Goal: Task Accomplishment & Management: Complete application form

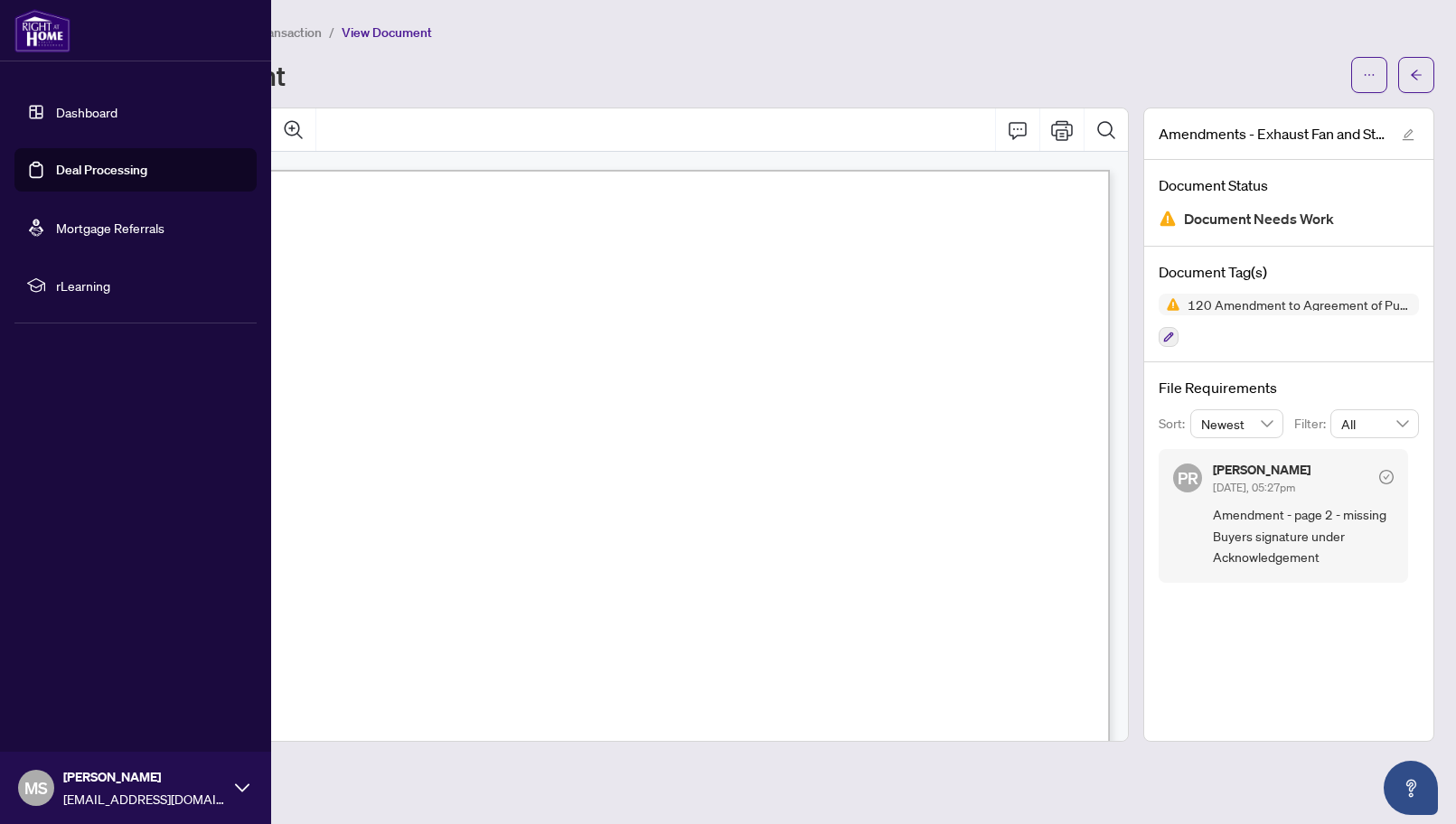
scroll to position [3433, 0]
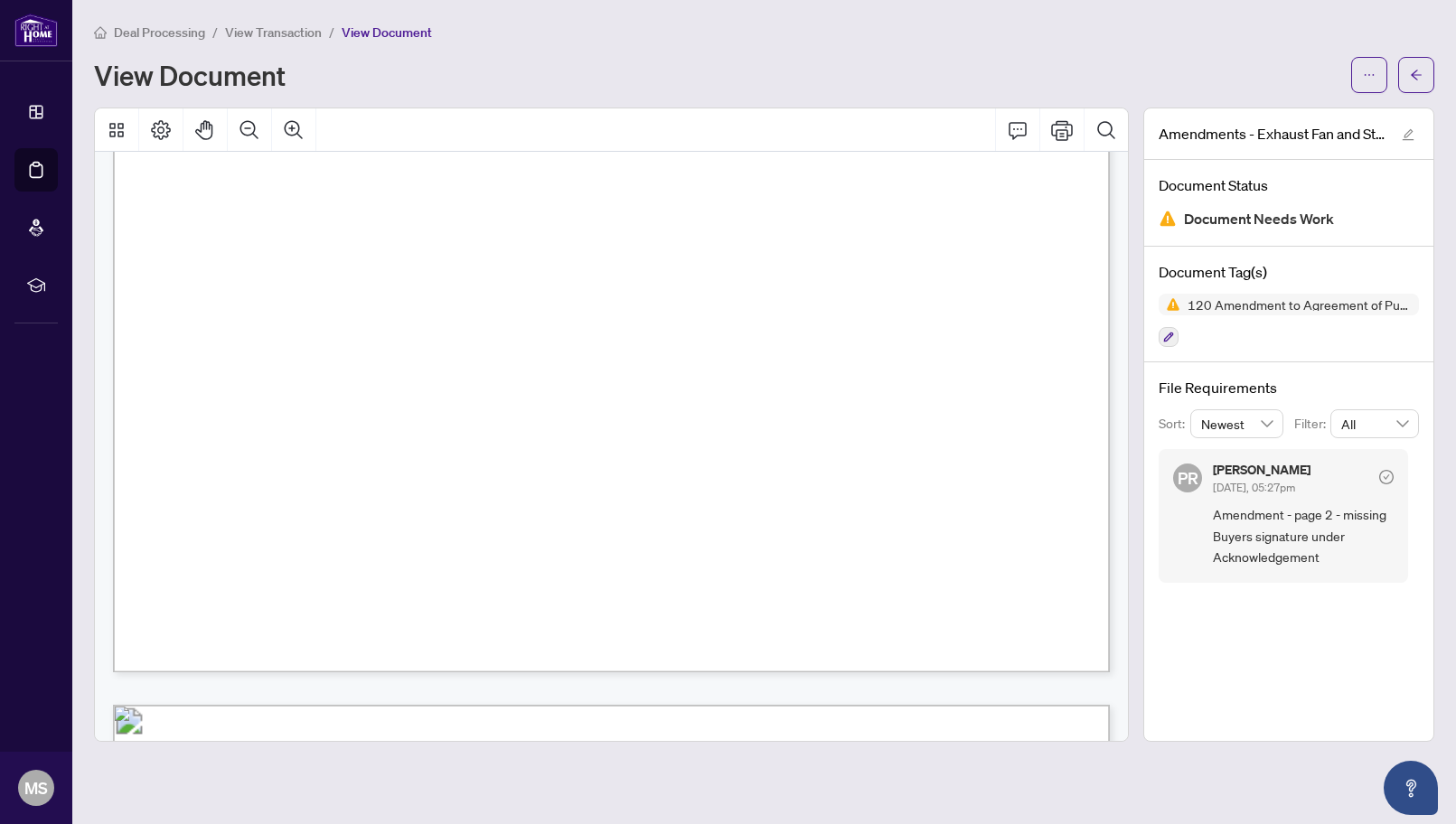
click at [163, 32] on span "Deal Processing" at bounding box center [159, 33] width 91 height 16
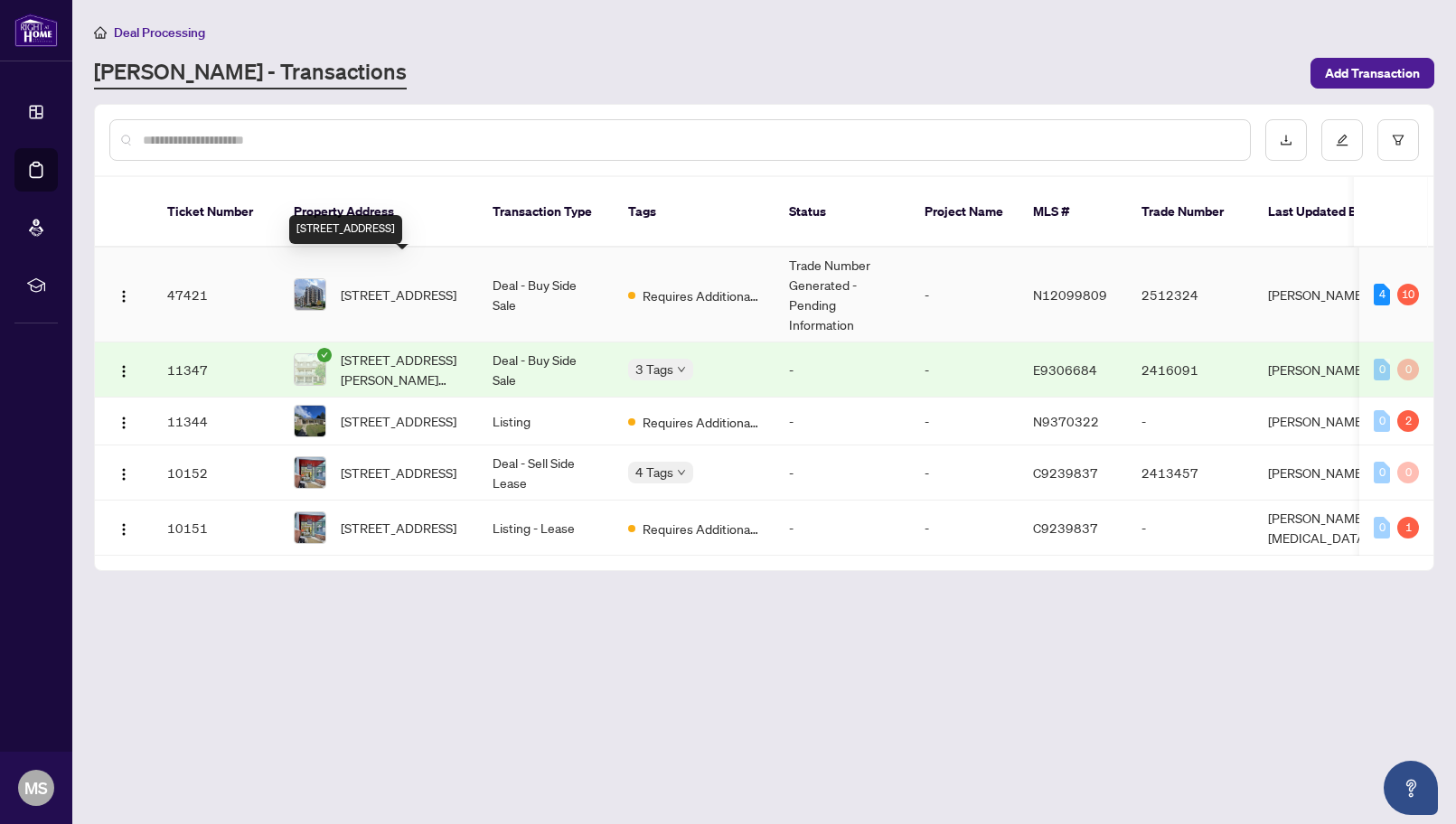
click at [455, 285] on span "[STREET_ADDRESS]" at bounding box center [398, 295] width 116 height 20
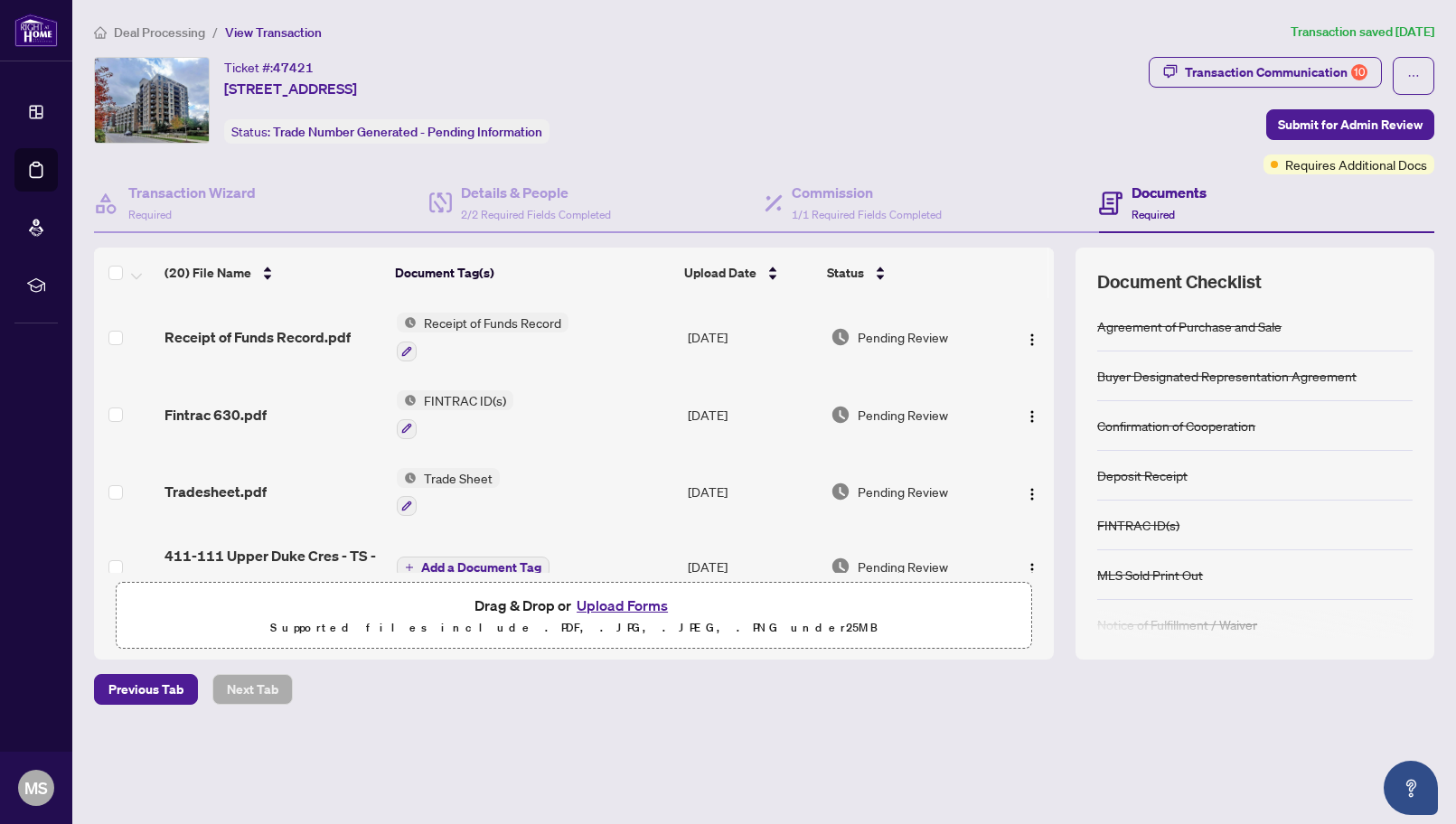
click at [620, 611] on button "Upload Forms" at bounding box center [621, 605] width 102 height 24
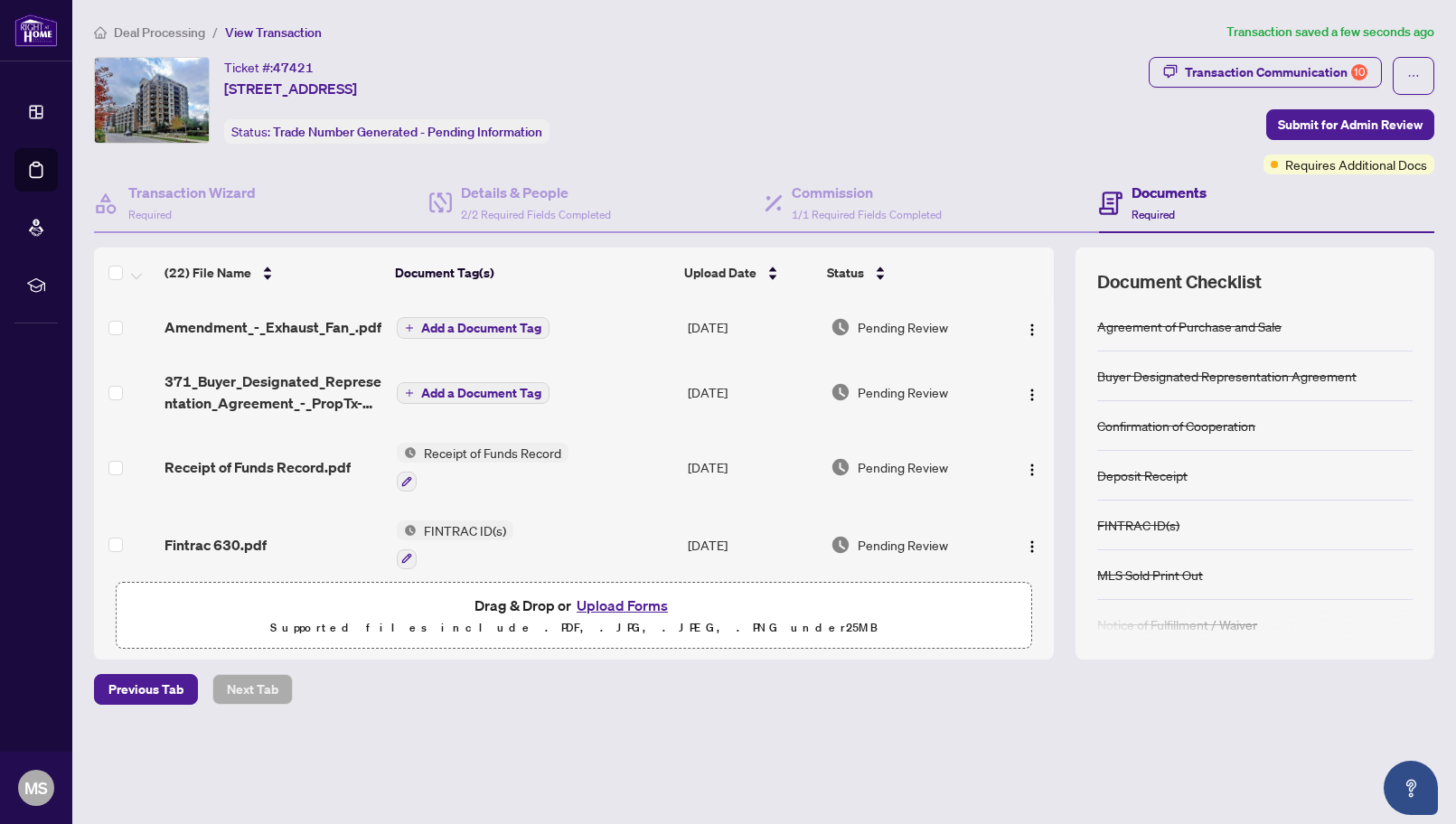
click at [491, 322] on span "Add a Document Tag" at bounding box center [482, 327] width 121 height 13
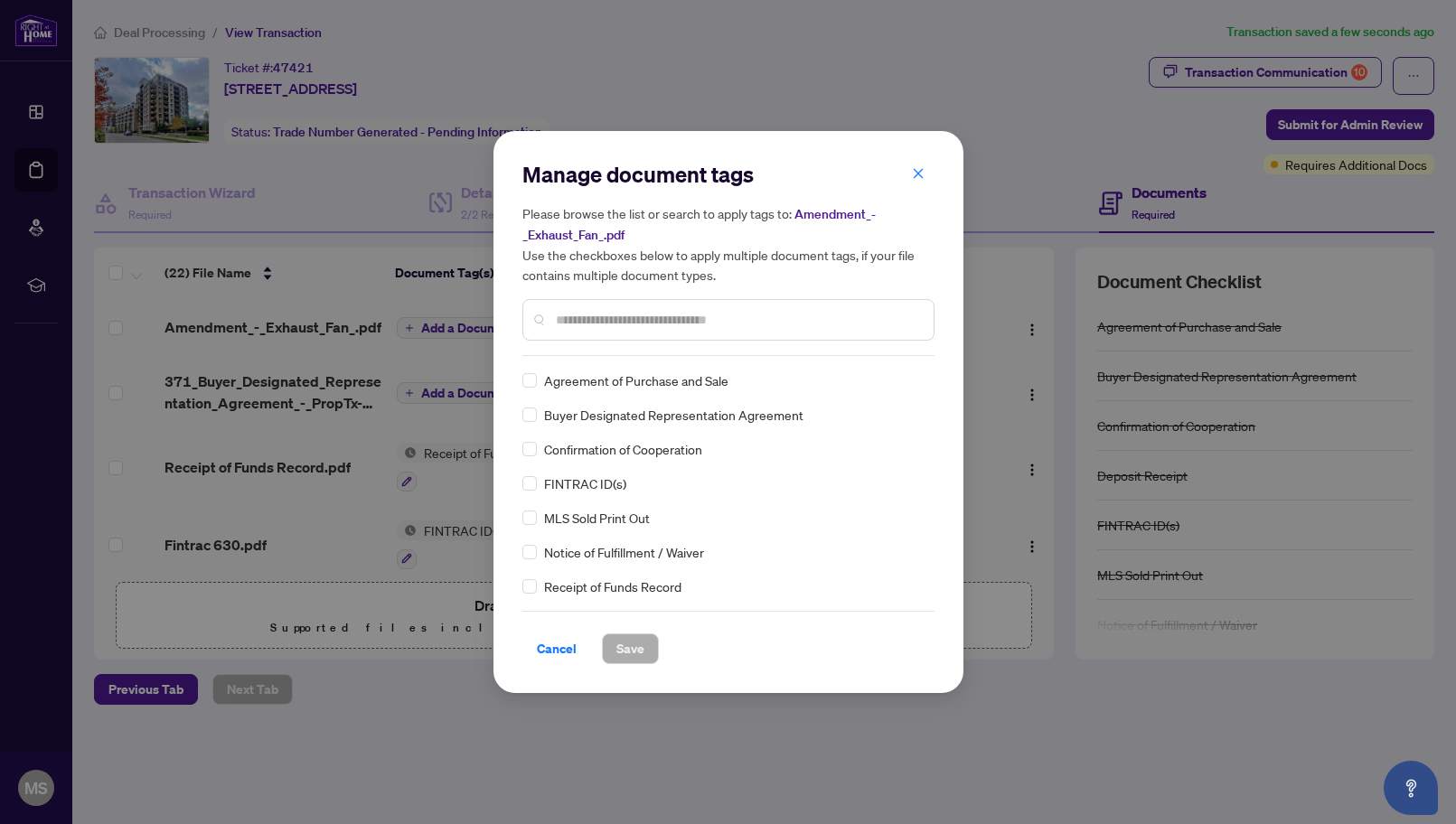
click at [560, 349] on div "Manage document tags Please browse the list or search to apply tags to: Amendme…" at bounding box center [728, 258] width 412 height 196
click at [556, 320] on input "text" at bounding box center [737, 320] width 363 height 20
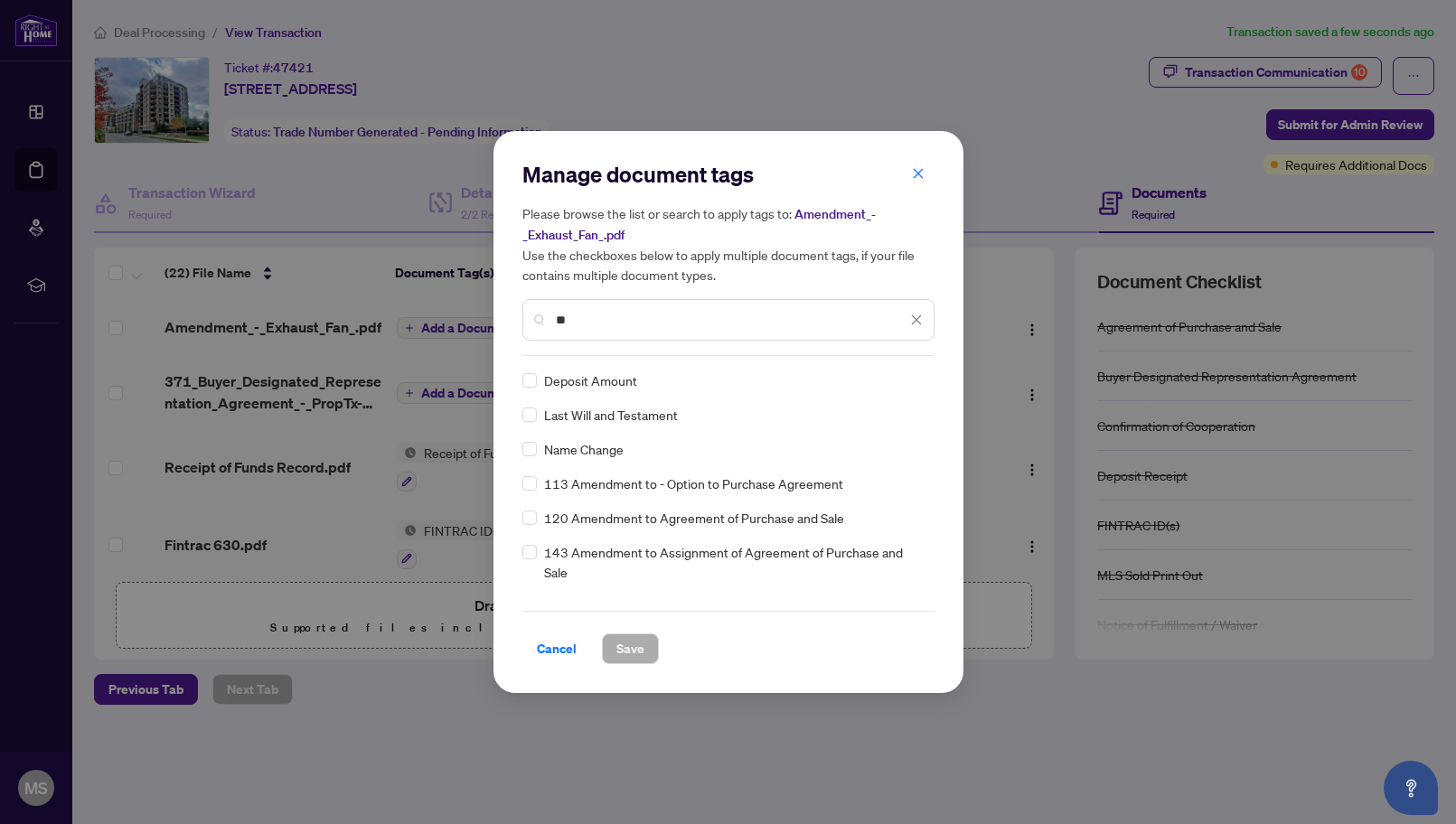
type input "**"
click at [915, 321] on icon "close" at bounding box center [916, 320] width 13 height 13
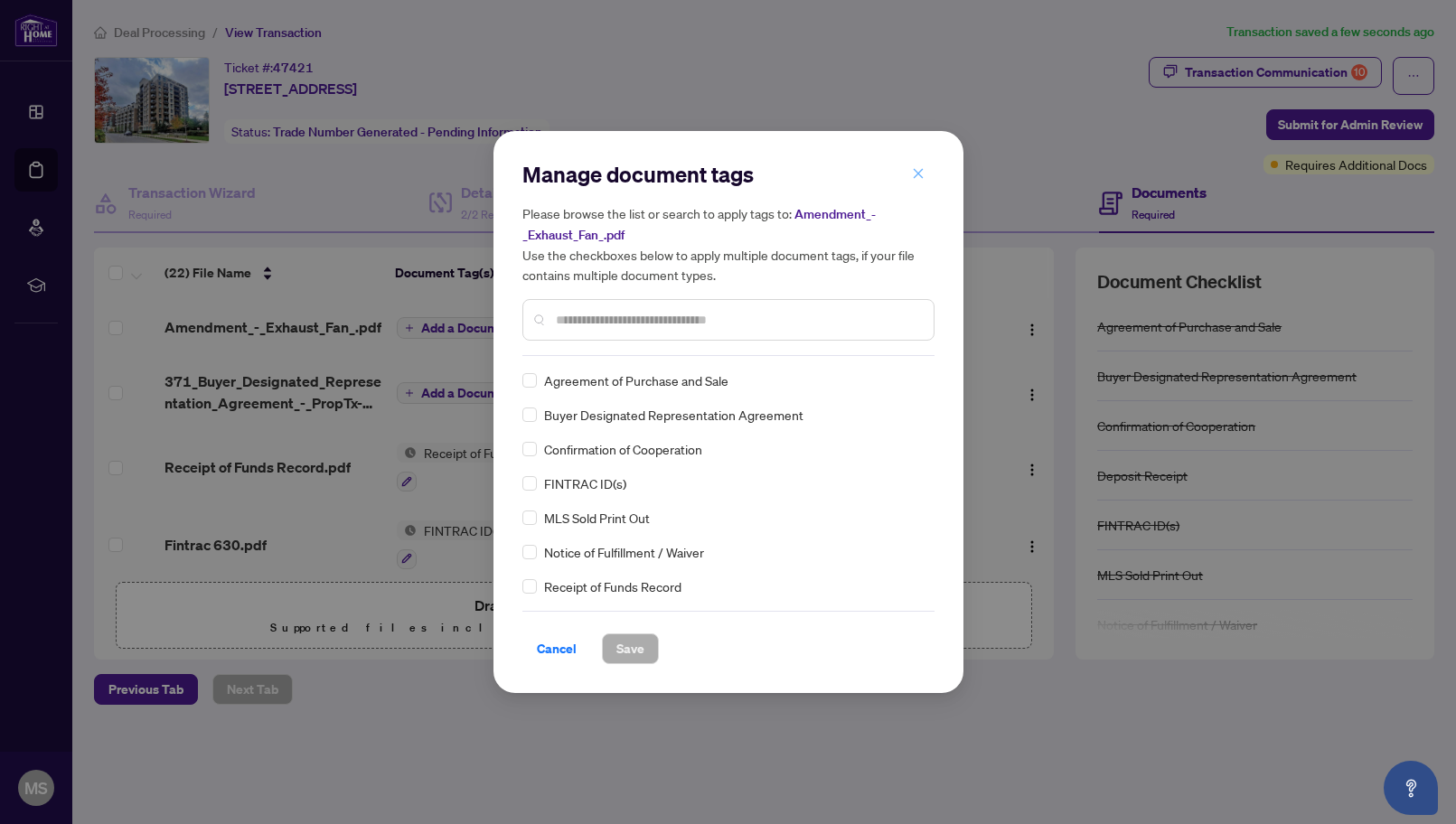
click at [915, 170] on icon "close" at bounding box center [918, 173] width 13 height 13
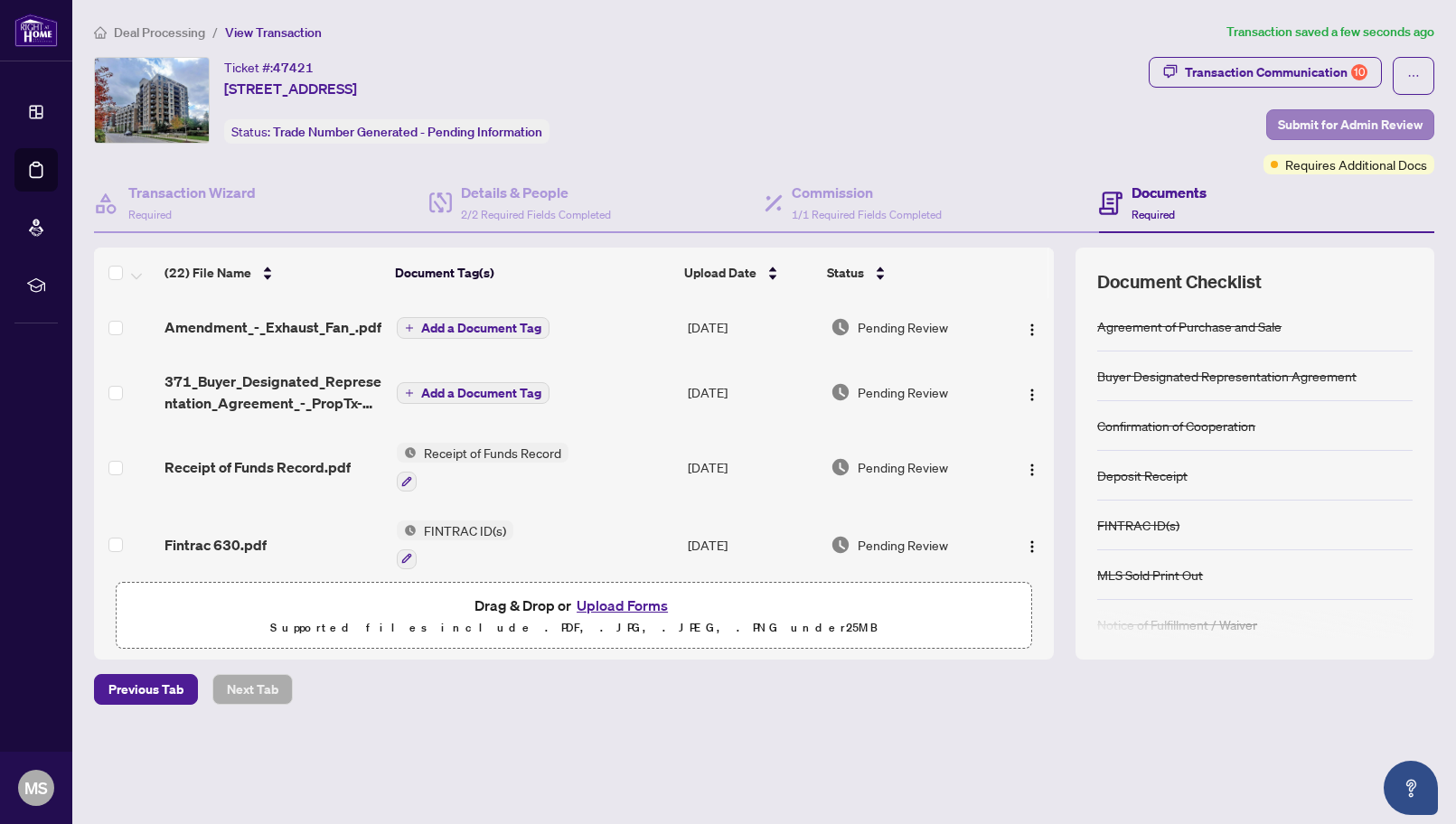
click at [1311, 120] on span "Submit for Admin Review" at bounding box center [1350, 124] width 144 height 29
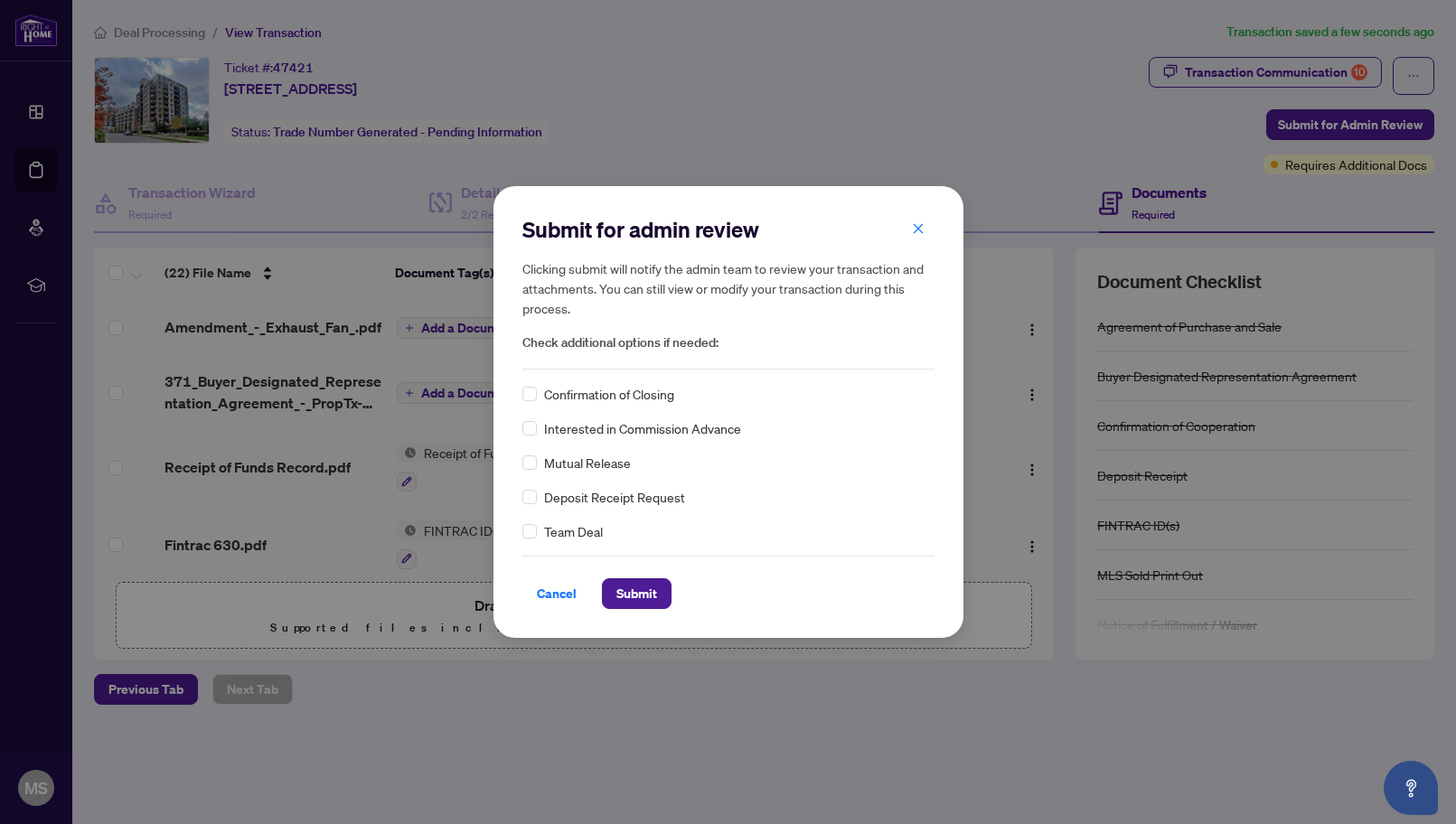
click at [665, 392] on span "Confirmation of Closing" at bounding box center [609, 394] width 131 height 20
click at [635, 592] on span "Submit" at bounding box center [636, 594] width 41 height 29
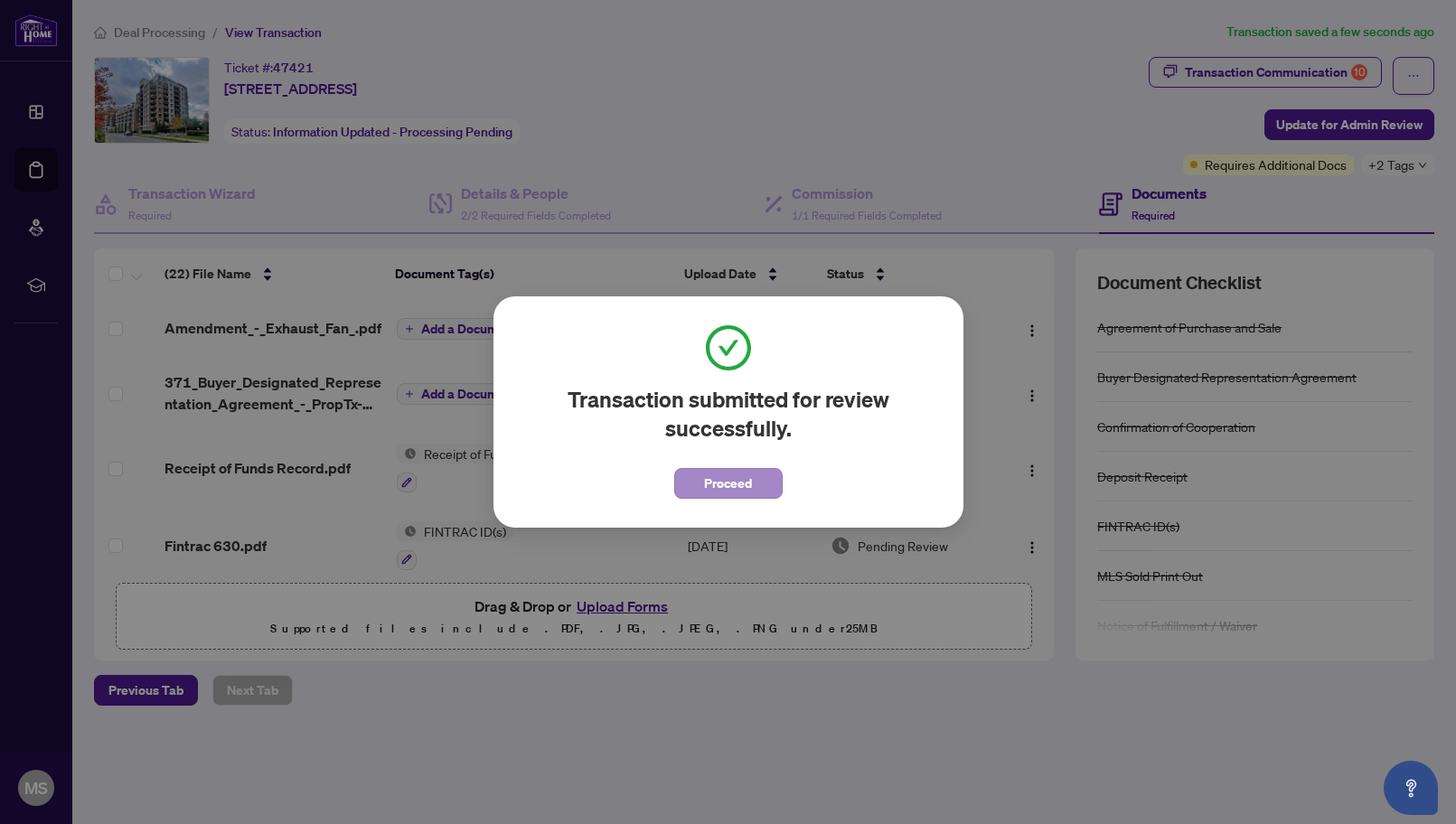
click at [695, 484] on button "Proceed" at bounding box center [729, 483] width 109 height 31
